Goal: Information Seeking & Learning: Check status

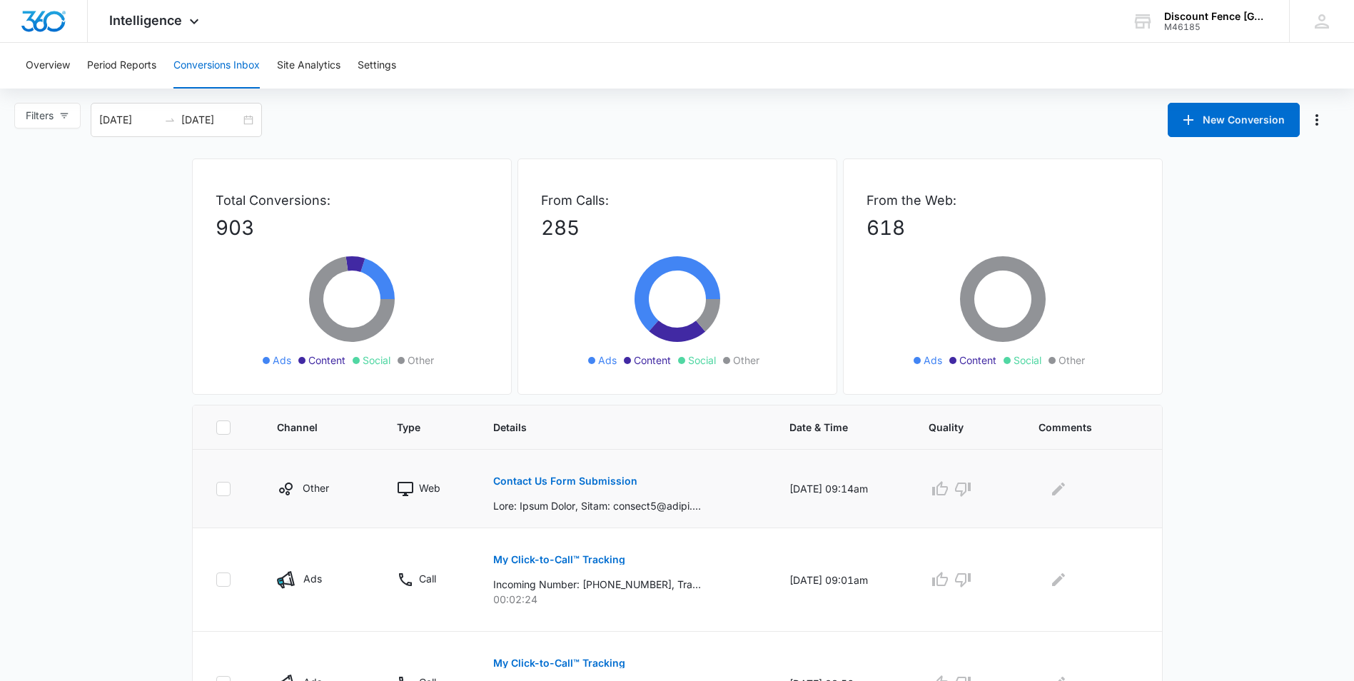
click at [599, 475] on button "Contact Us Form Submission" at bounding box center [565, 481] width 144 height 34
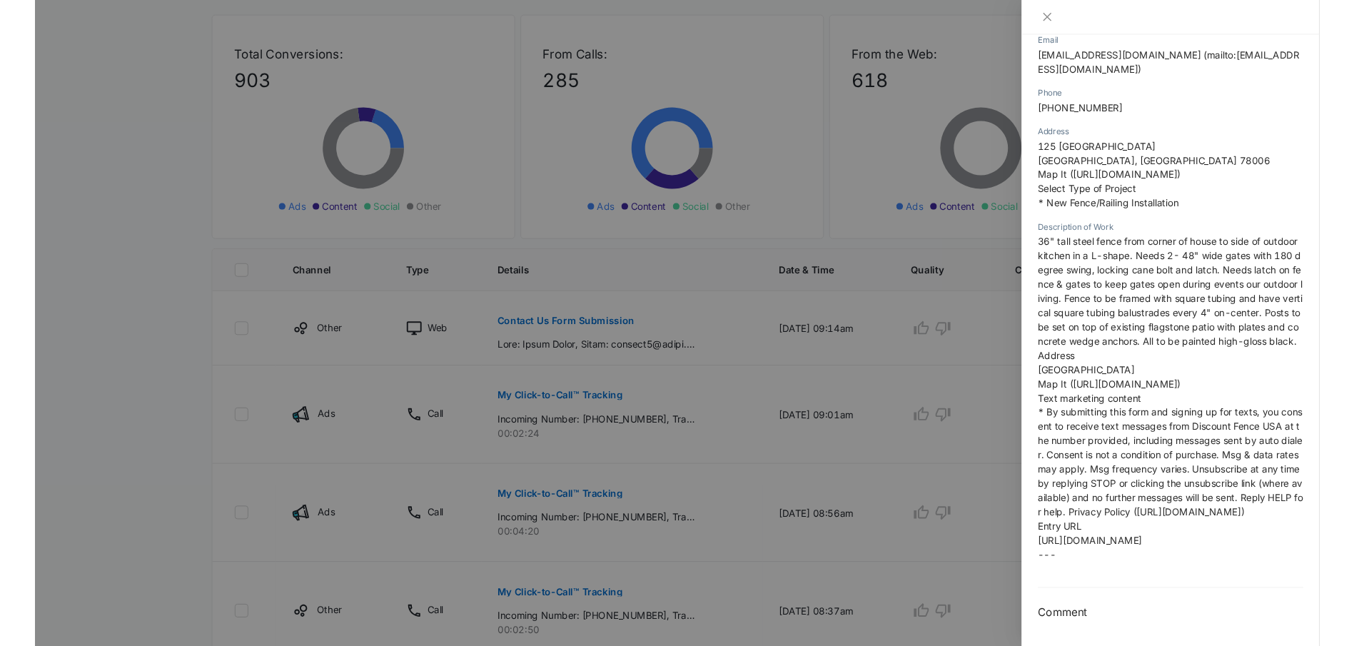
scroll to position [464, 0]
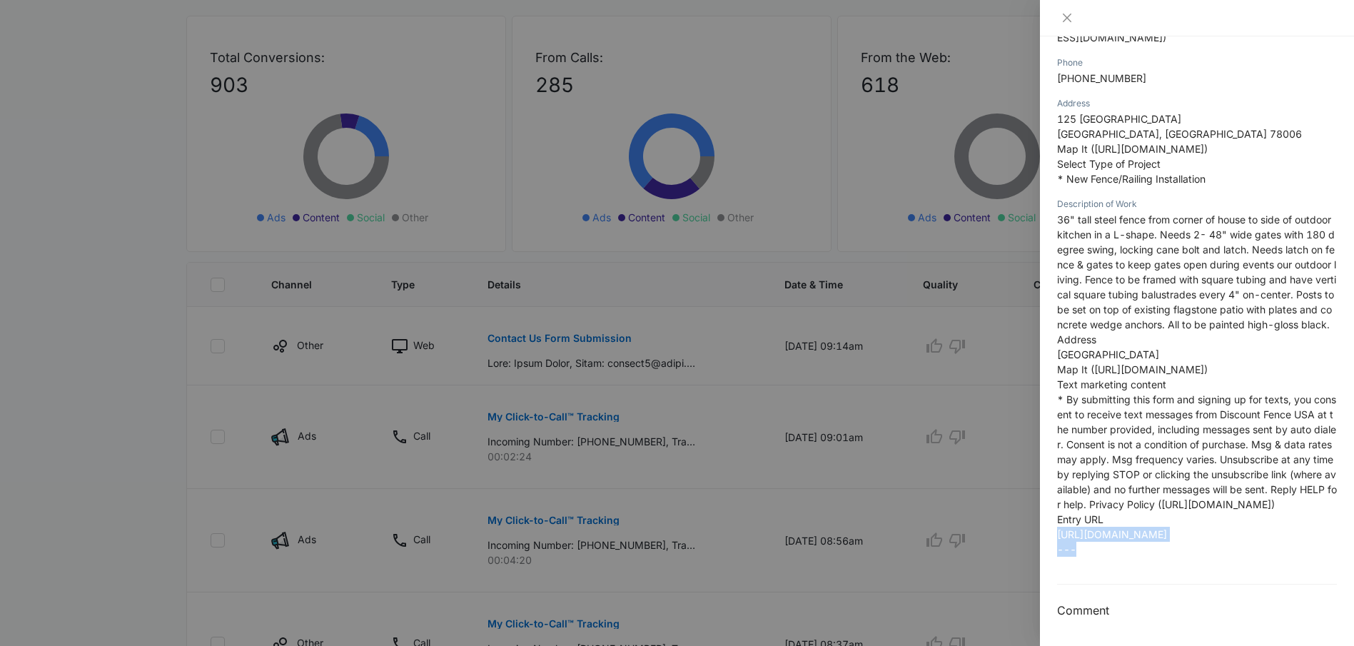
drag, startPoint x: 1058, startPoint y: 383, endPoint x: 1259, endPoint y: 592, distance: 290.2
click at [1259, 567] on div "Description of Work 36" tall steel fence from corner of house to side of outdoo…" at bounding box center [1197, 381] width 280 height 370
click at [530, 220] on div at bounding box center [677, 323] width 1354 height 646
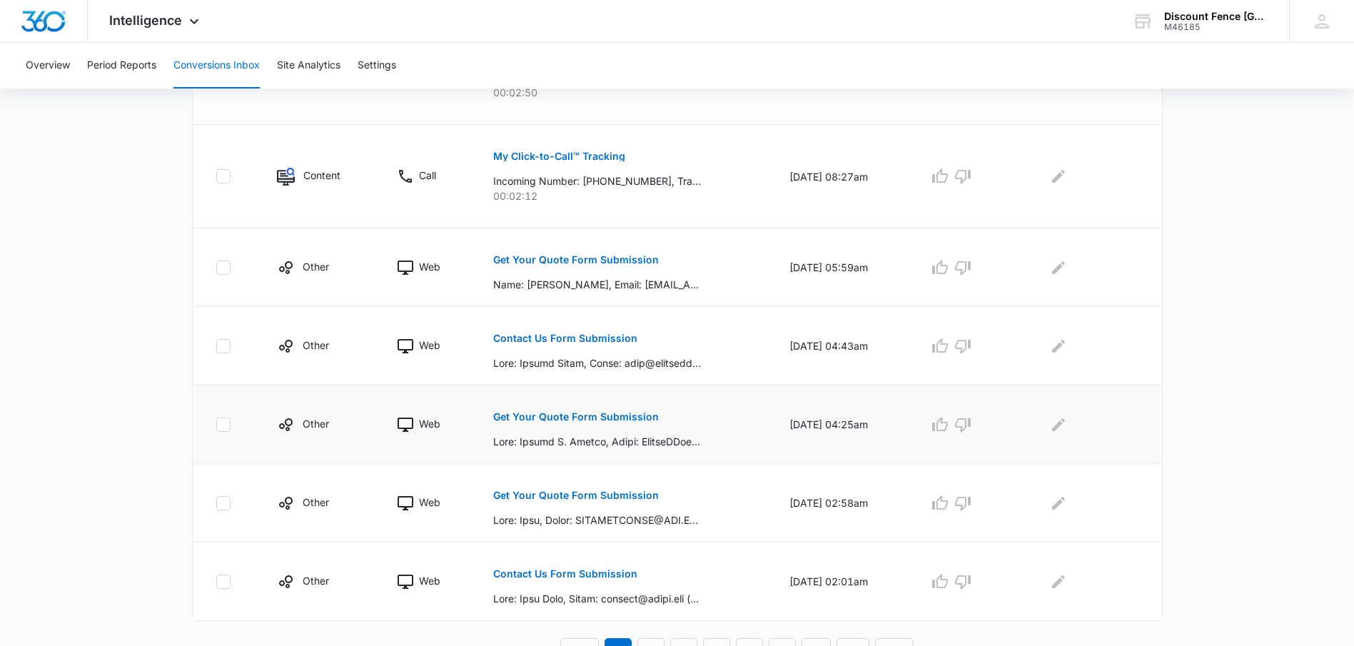
scroll to position [733, 0]
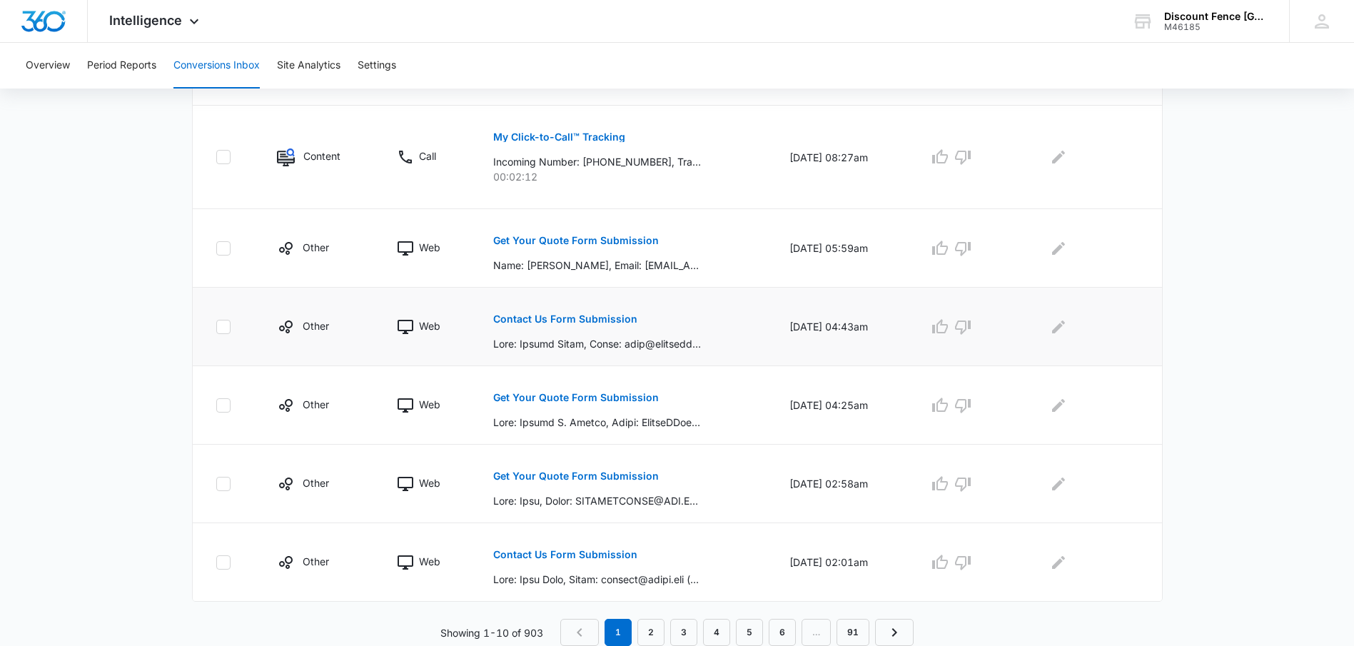
click at [549, 313] on button "Contact Us Form Submission" at bounding box center [565, 319] width 144 height 34
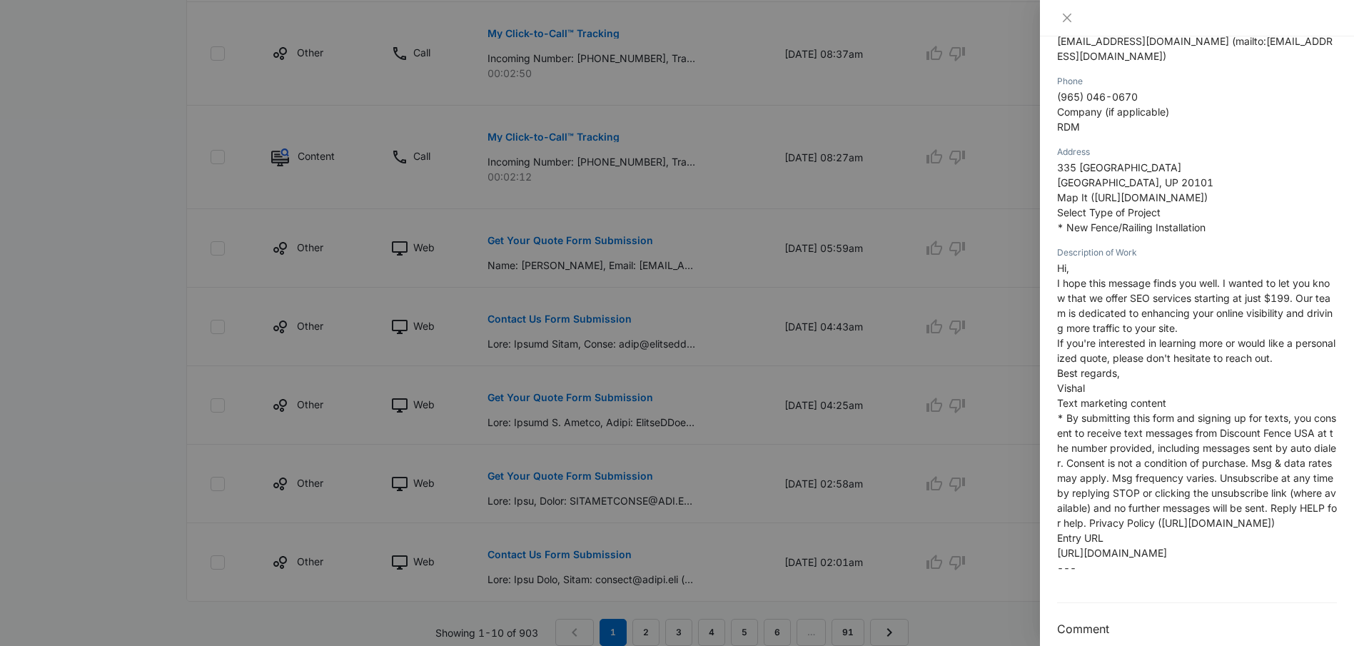
scroll to position [289, 0]
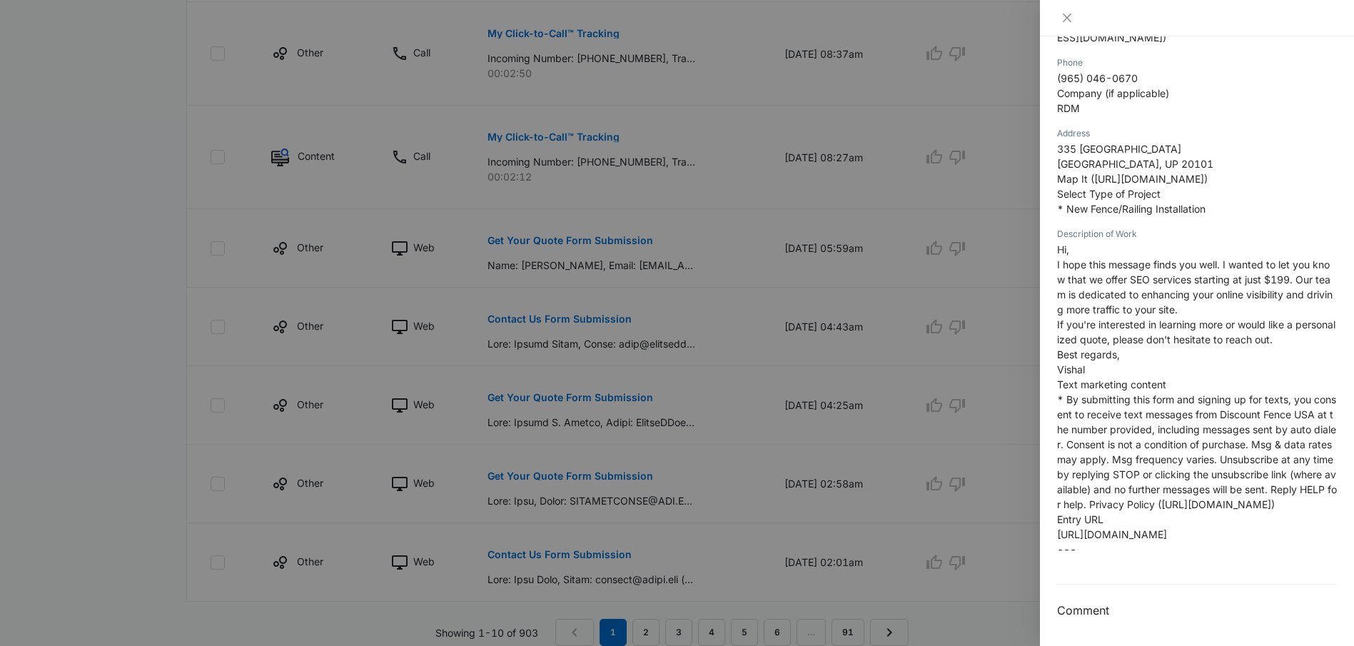
click at [711, 521] on div at bounding box center [677, 323] width 1354 height 646
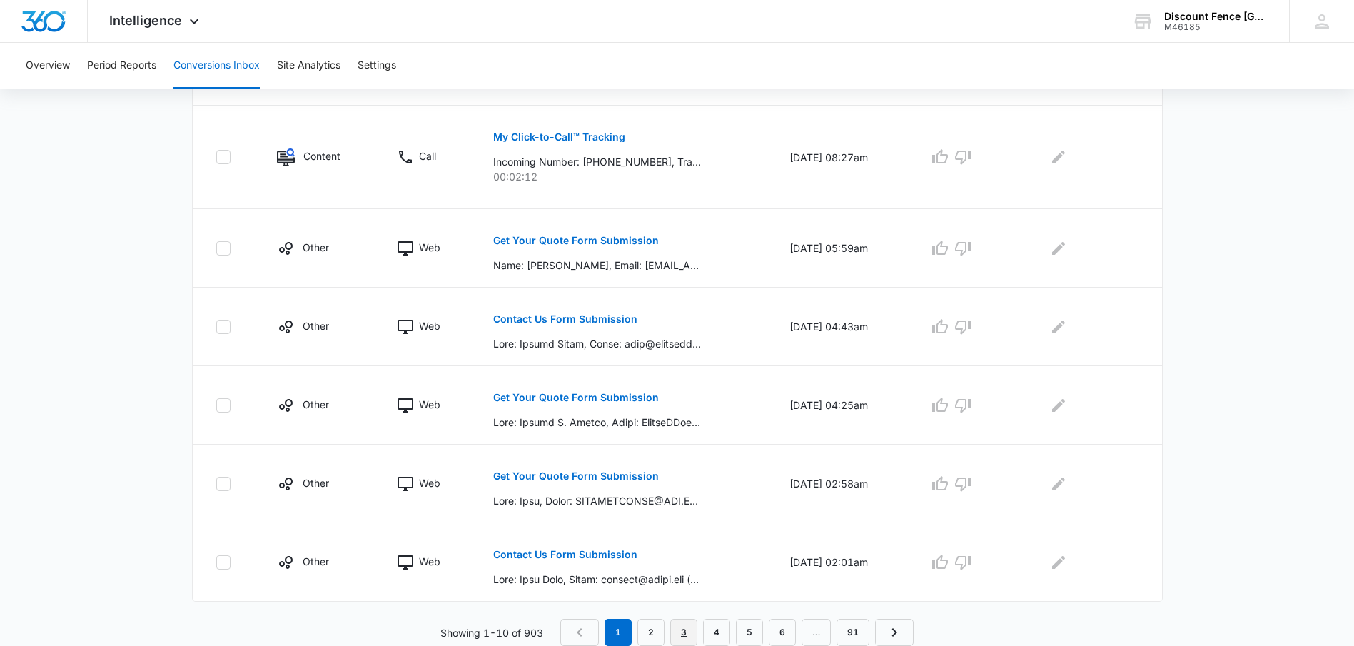
click at [684, 630] on link "3" at bounding box center [683, 632] width 27 height 27
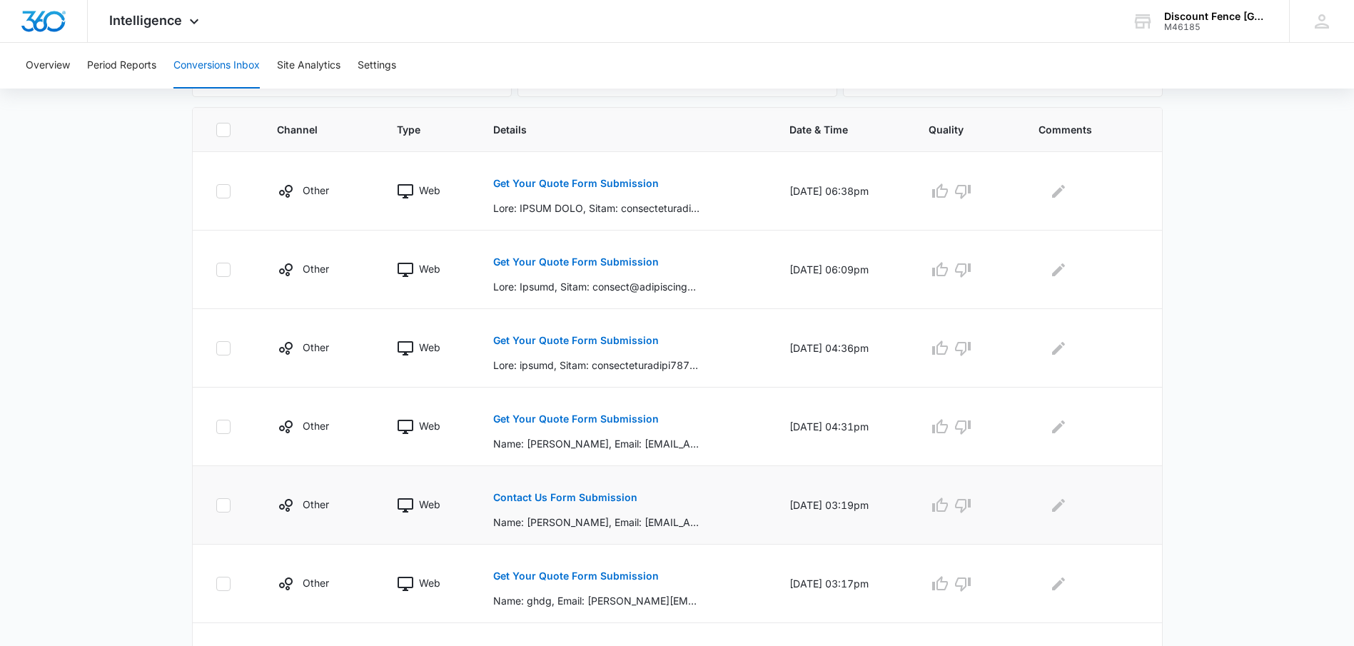
scroll to position [428, 0]
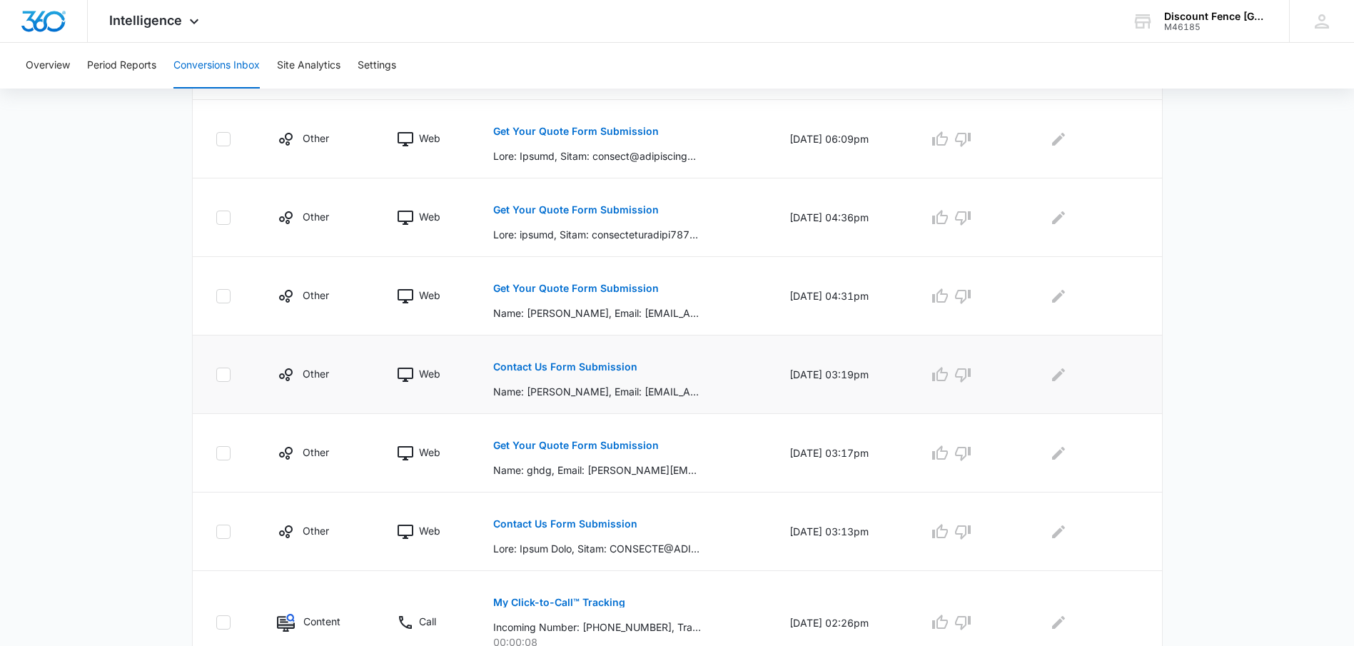
click at [577, 370] on p "Contact Us Form Submission" at bounding box center [565, 367] width 144 height 10
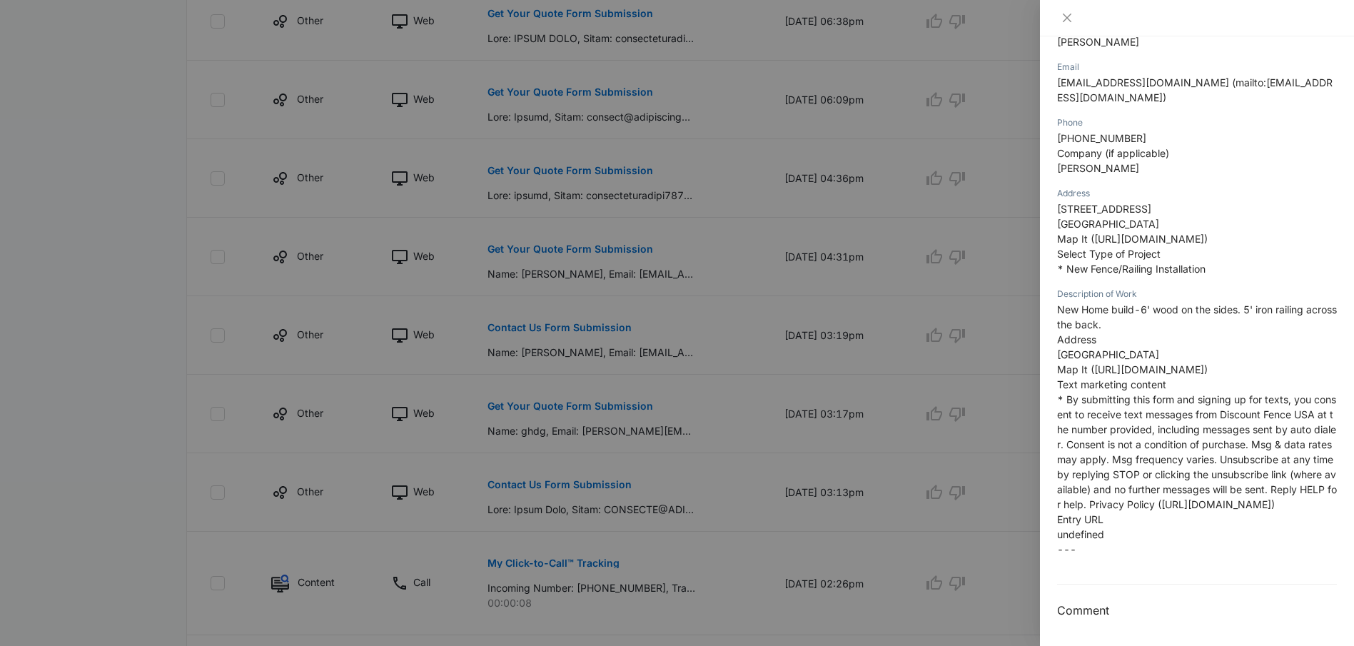
scroll to position [500, 0]
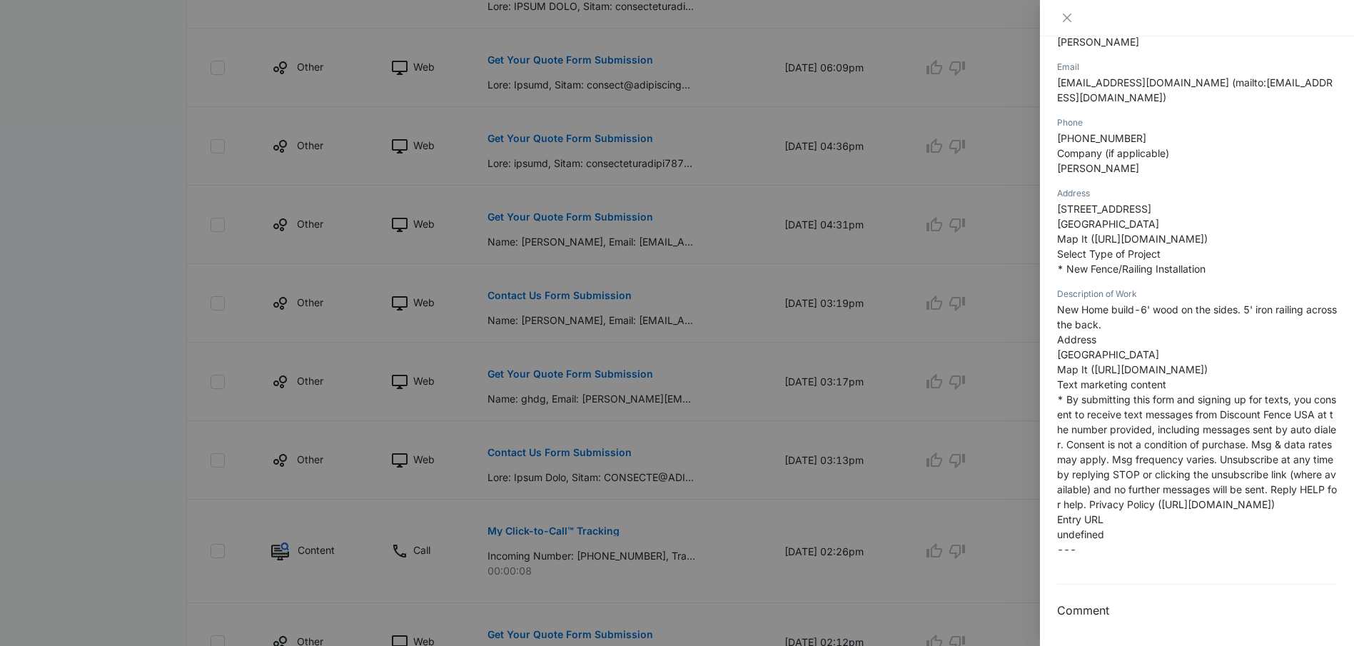
click at [679, 497] on div at bounding box center [677, 323] width 1354 height 646
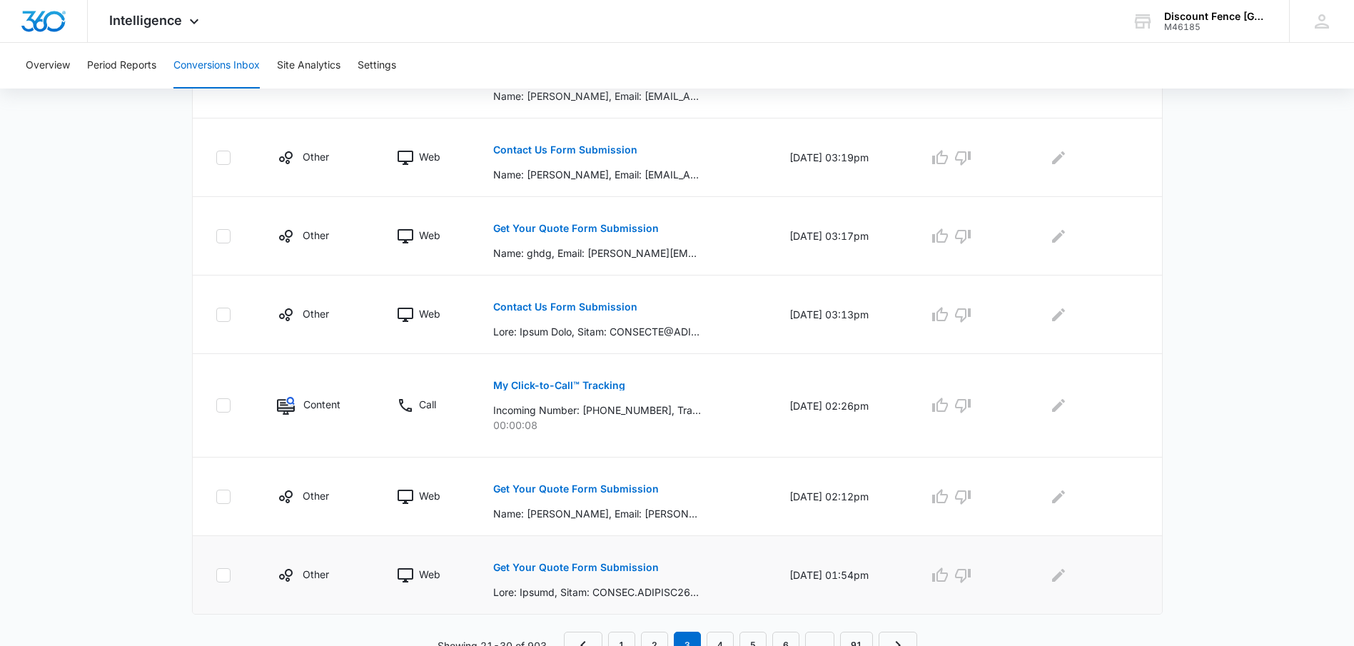
scroll to position [658, 0]
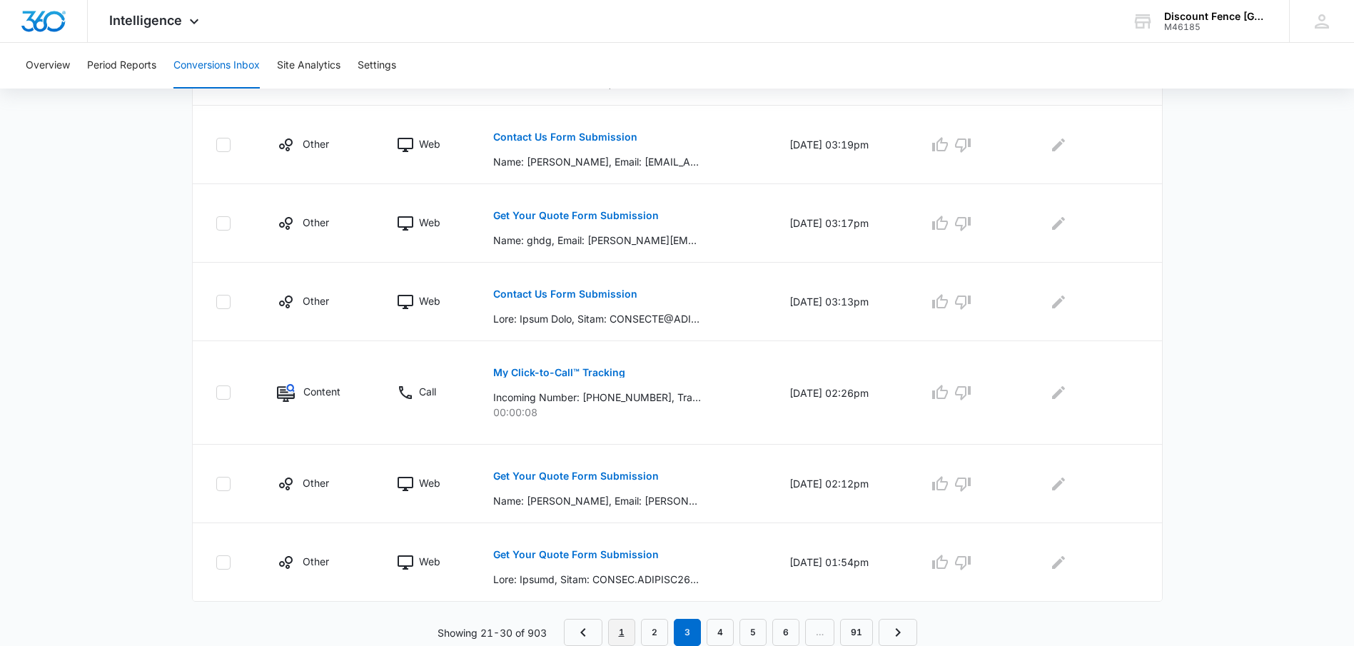
click at [617, 632] on link "1" at bounding box center [621, 632] width 27 height 27
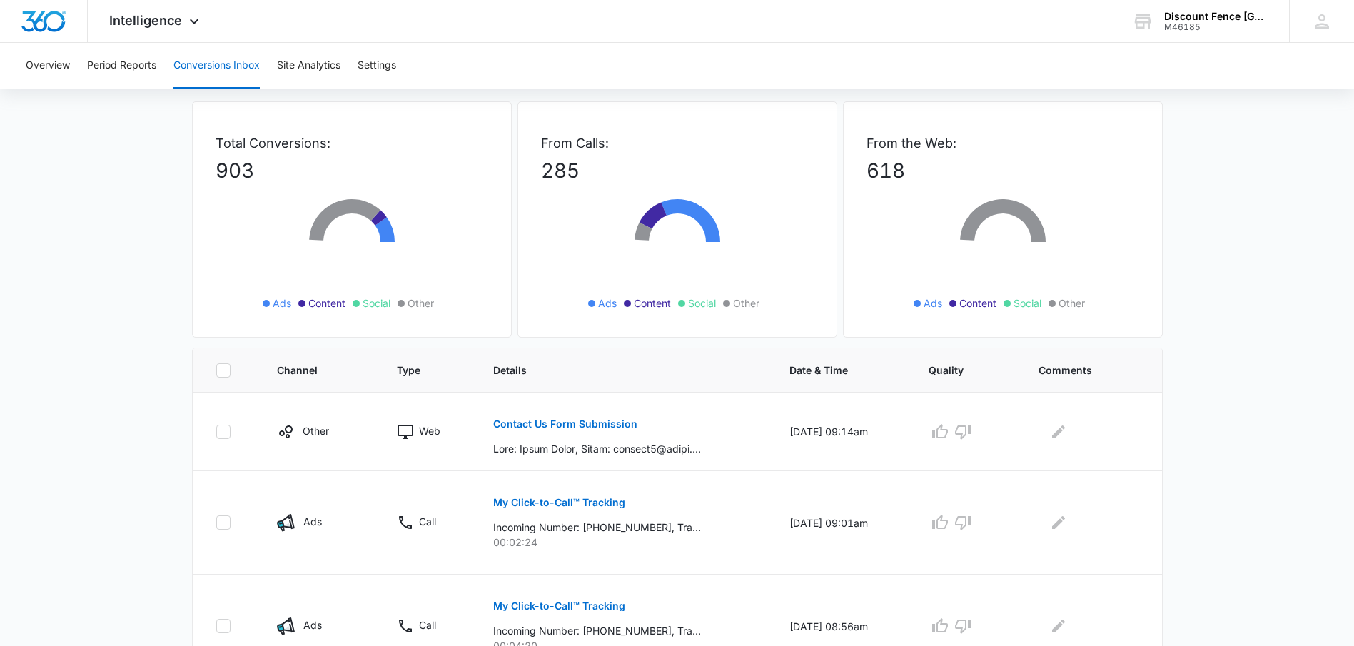
scroll to position [214, 0]
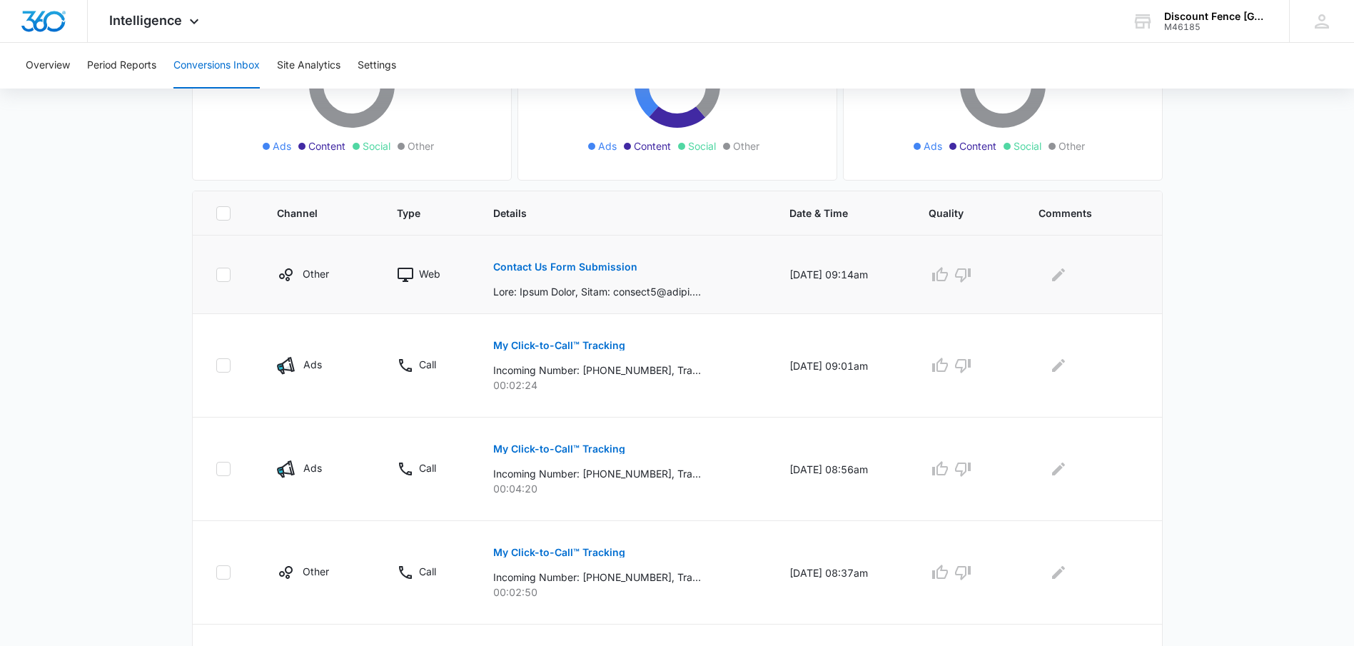
click at [560, 256] on button "Contact Us Form Submission" at bounding box center [565, 267] width 144 height 34
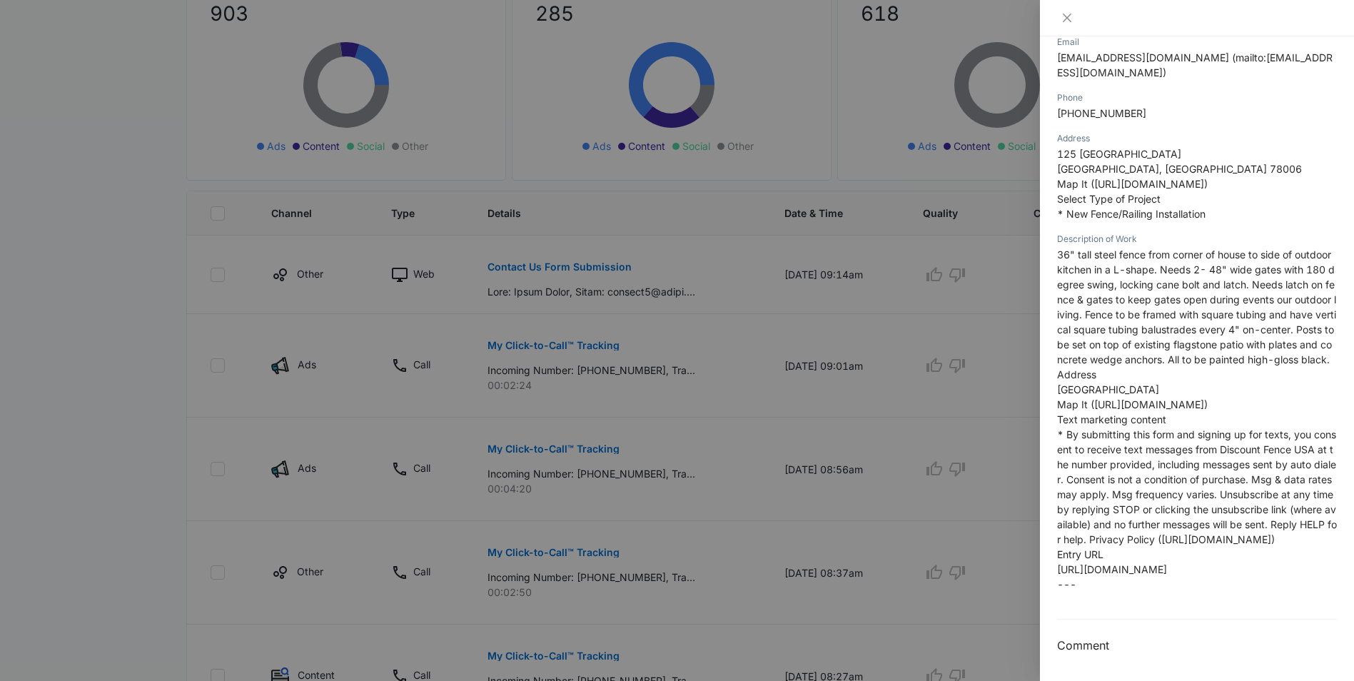
scroll to position [464, 0]
